Goal: Transaction & Acquisition: Purchase product/service

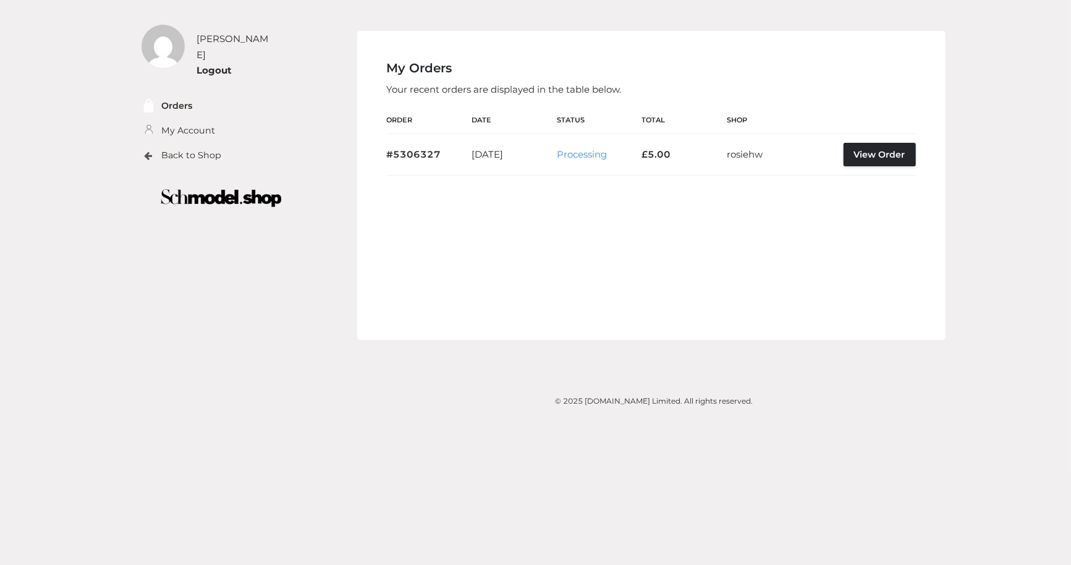
click at [201, 153] on li "Back to Shop" at bounding box center [202, 155] width 123 height 25
click at [201, 148] on link "Back to Shop" at bounding box center [192, 155] width 60 height 14
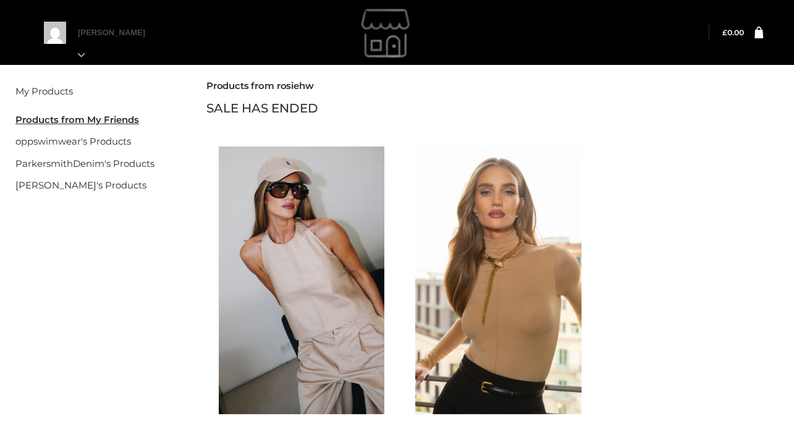
click at [531, 145] on div at bounding box center [492, 280] width 179 height 292
drag, startPoint x: 205, startPoint y: 200, endPoint x: 163, endPoint y: 196, distance: 42.2
click at [185, 196] on div "Filter My Products Products from My Friends oppswimwear's Products ParkersmithD…" at bounding box center [397, 306] width 794 height 488
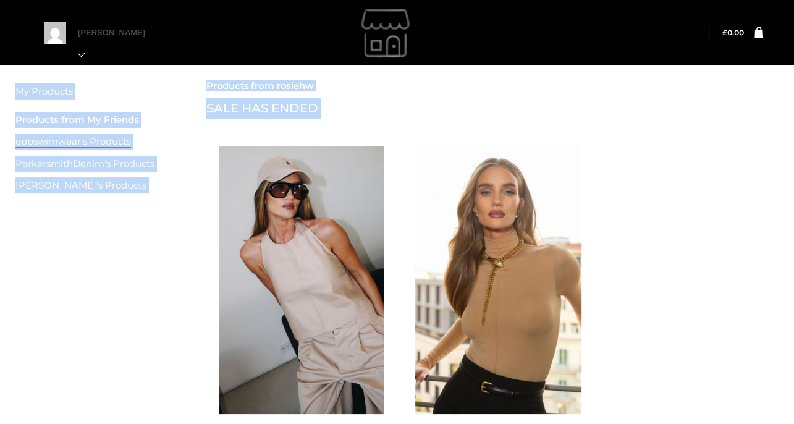
click at [89, 142] on link "oppswimwear's Products" at bounding box center [73, 141] width 116 height 12
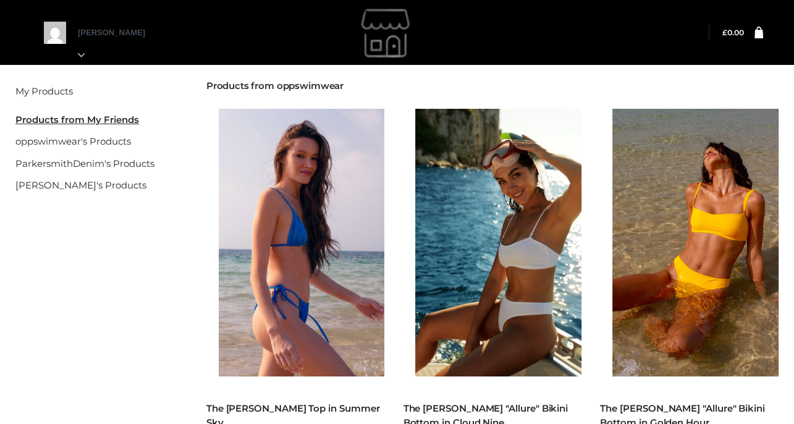
click at [521, 72] on div "Filter" at bounding box center [396, 71] width 763 height 19
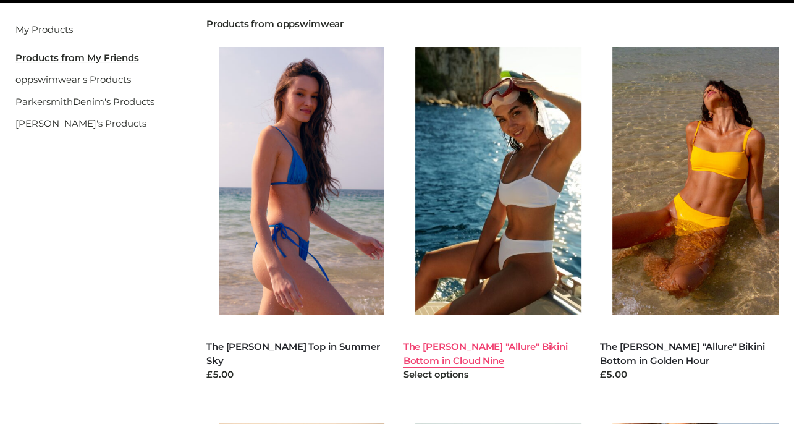
click at [436, 344] on link "The Alexis "Allure" Bikini Bottom in Cloud Nine" at bounding box center [485, 353] width 165 height 26
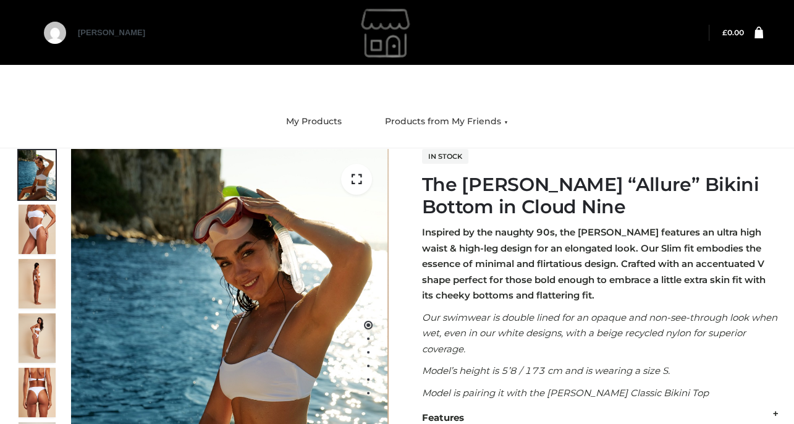
click at [746, 394] on p "Model is pairing it with the Riley Classic Bikini Top" at bounding box center [600, 393] width 357 height 16
click at [578, 247] on strong "Inspired by the naughty 90s, the Alexis Slim features an ultra high waist & hig…" at bounding box center [594, 263] width 344 height 75
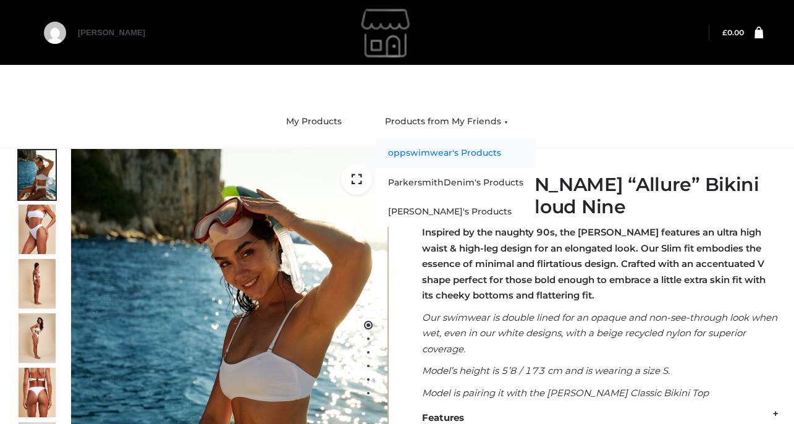
click at [475, 155] on link "oppswimwear's Products" at bounding box center [456, 153] width 160 height 30
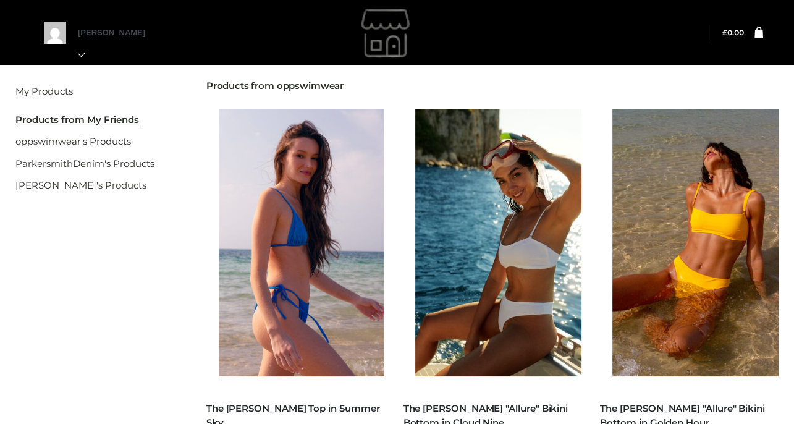
click at [704, 99] on div at bounding box center [689, 242] width 179 height 292
